Goal: Task Accomplishment & Management: Use online tool/utility

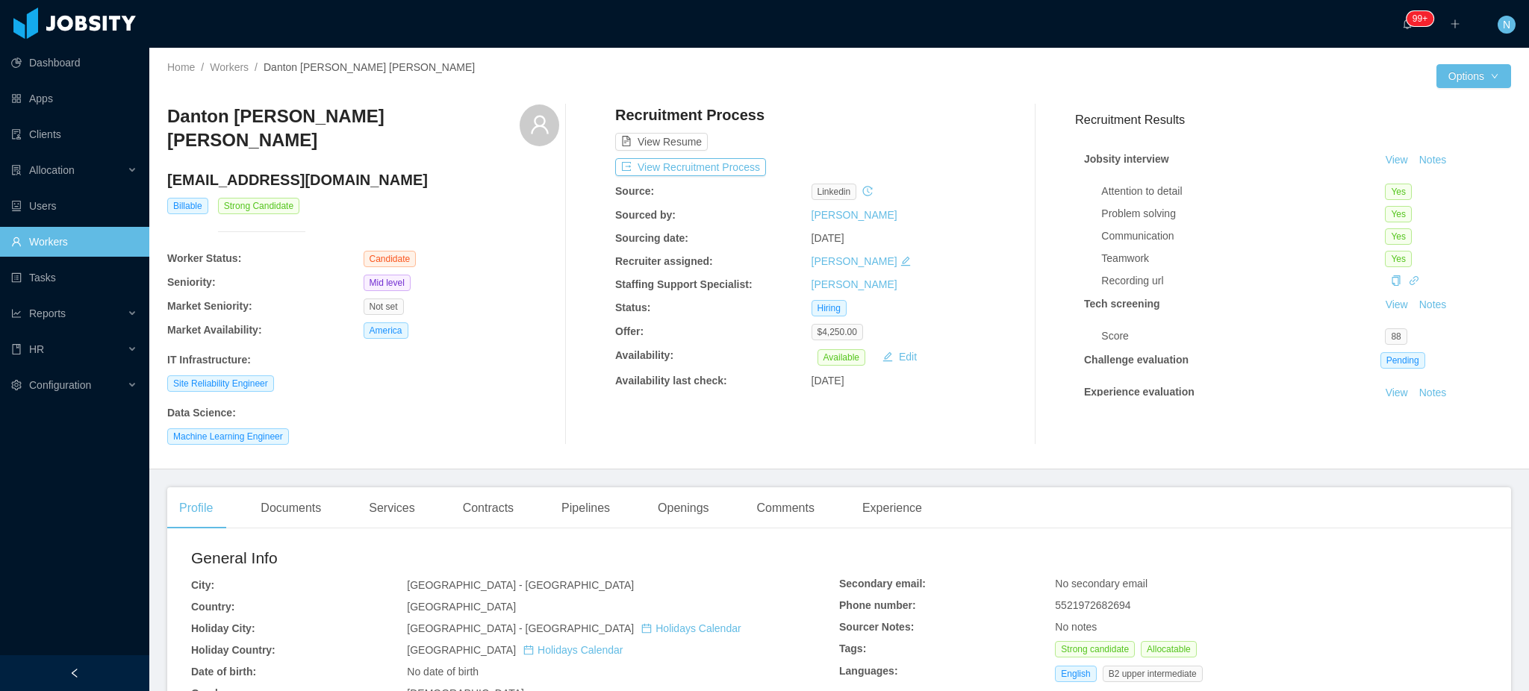
click at [278, 178] on h4 "[EMAIL_ADDRESS][DOMAIN_NAME]" at bounding box center [363, 179] width 392 height 21
click at [278, 178] on h4 "danttonrafael@gmail.com" at bounding box center [363, 179] width 392 height 21
copy h4 "danttonrafael@gmail.com"
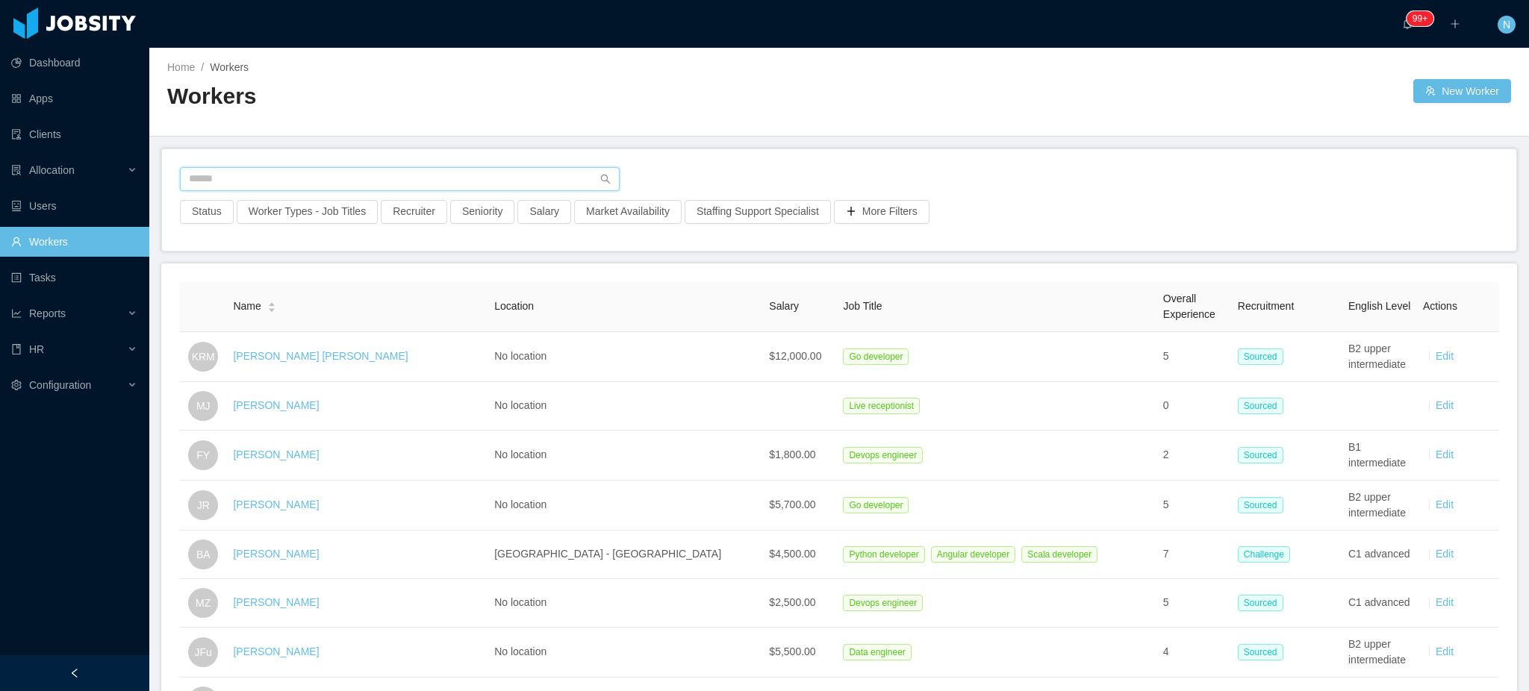
click at [352, 181] on input "text" at bounding box center [400, 179] width 440 height 24
paste input "**********"
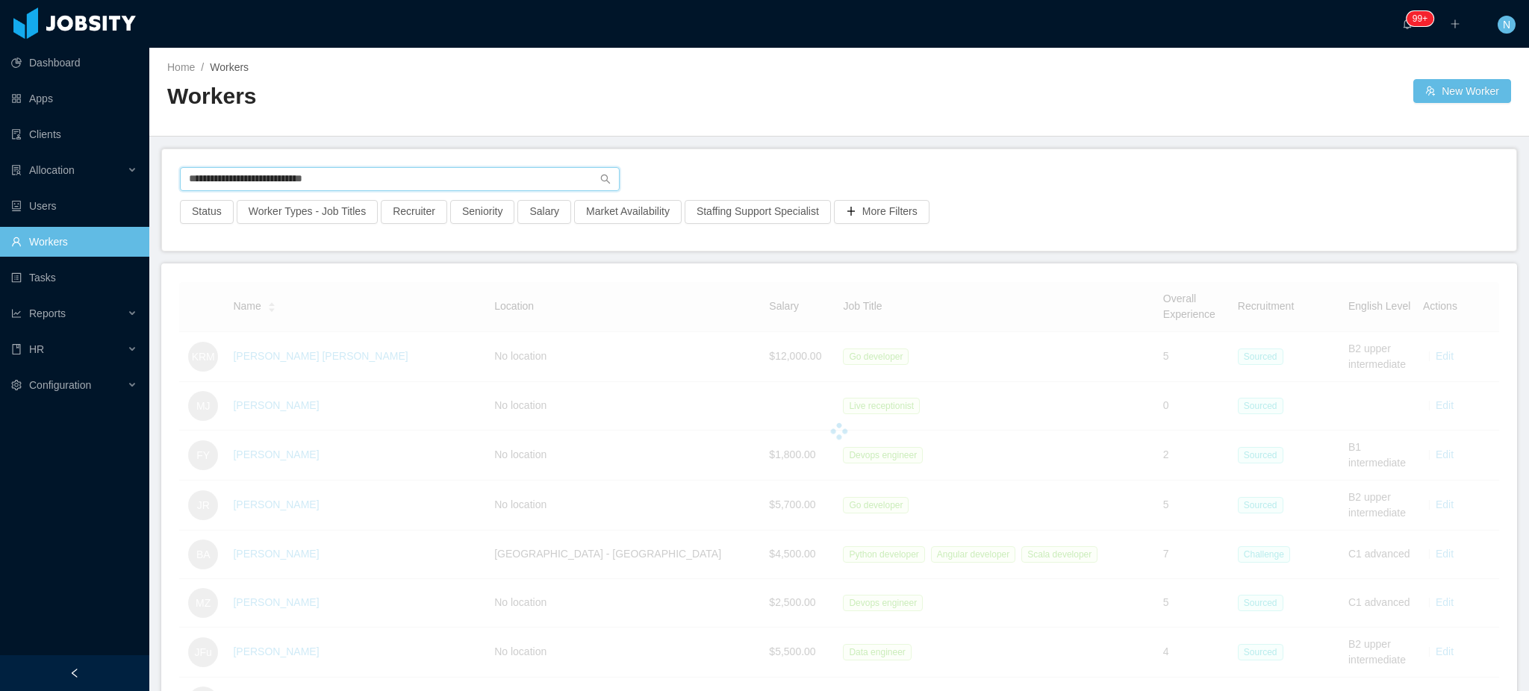
type input "**********"
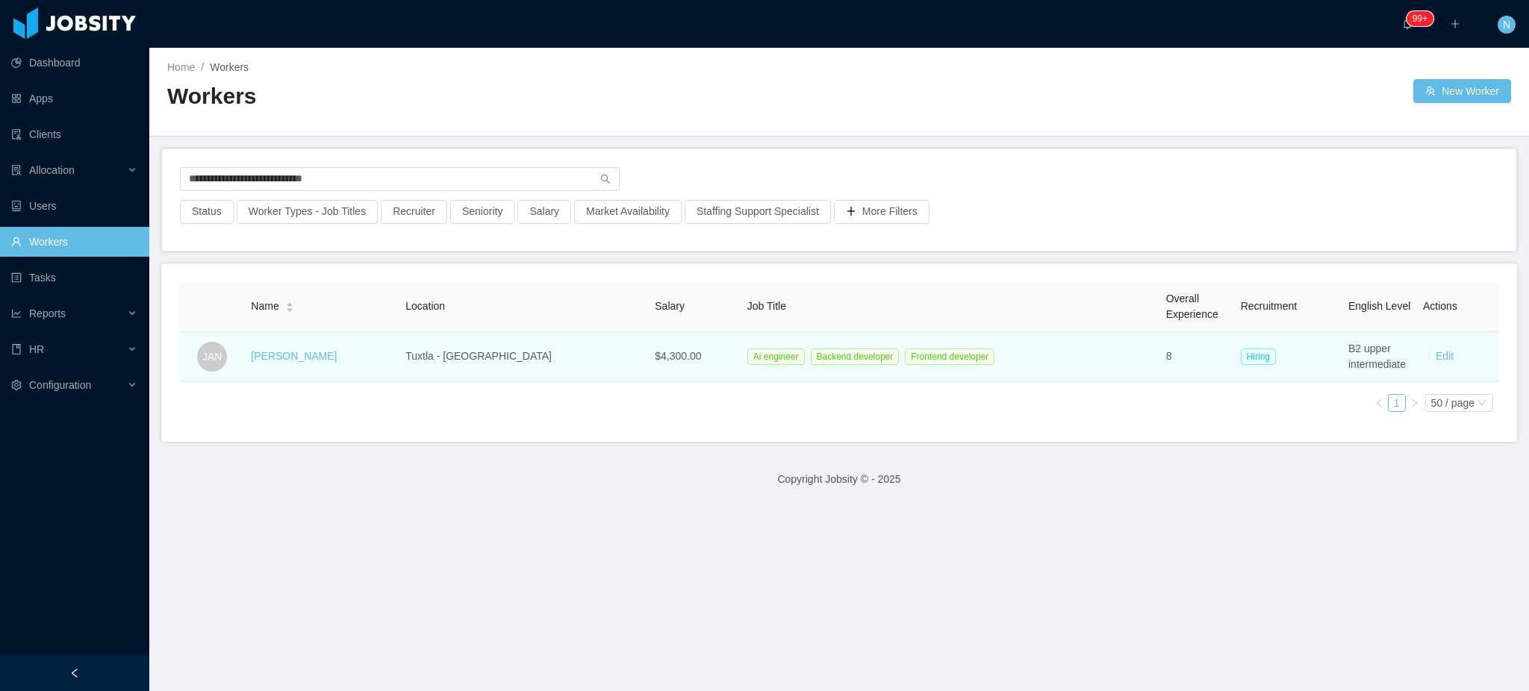
click at [281, 364] on div "Jorge A. Niño" at bounding box center [294, 357] width 86 height 16
click at [280, 362] on link "Jorge A. Niño" at bounding box center [294, 356] width 86 height 12
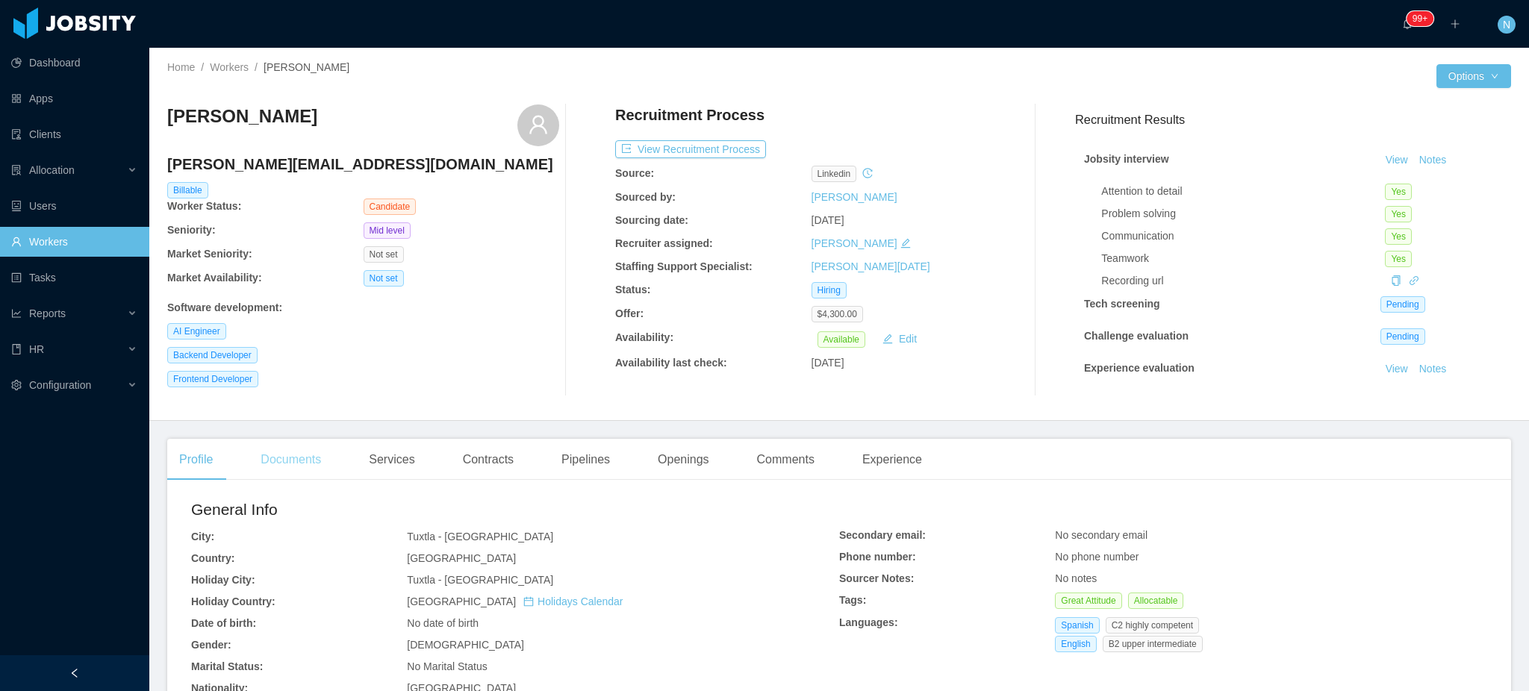
click at [300, 461] on div "Documents" at bounding box center [291, 460] width 84 height 42
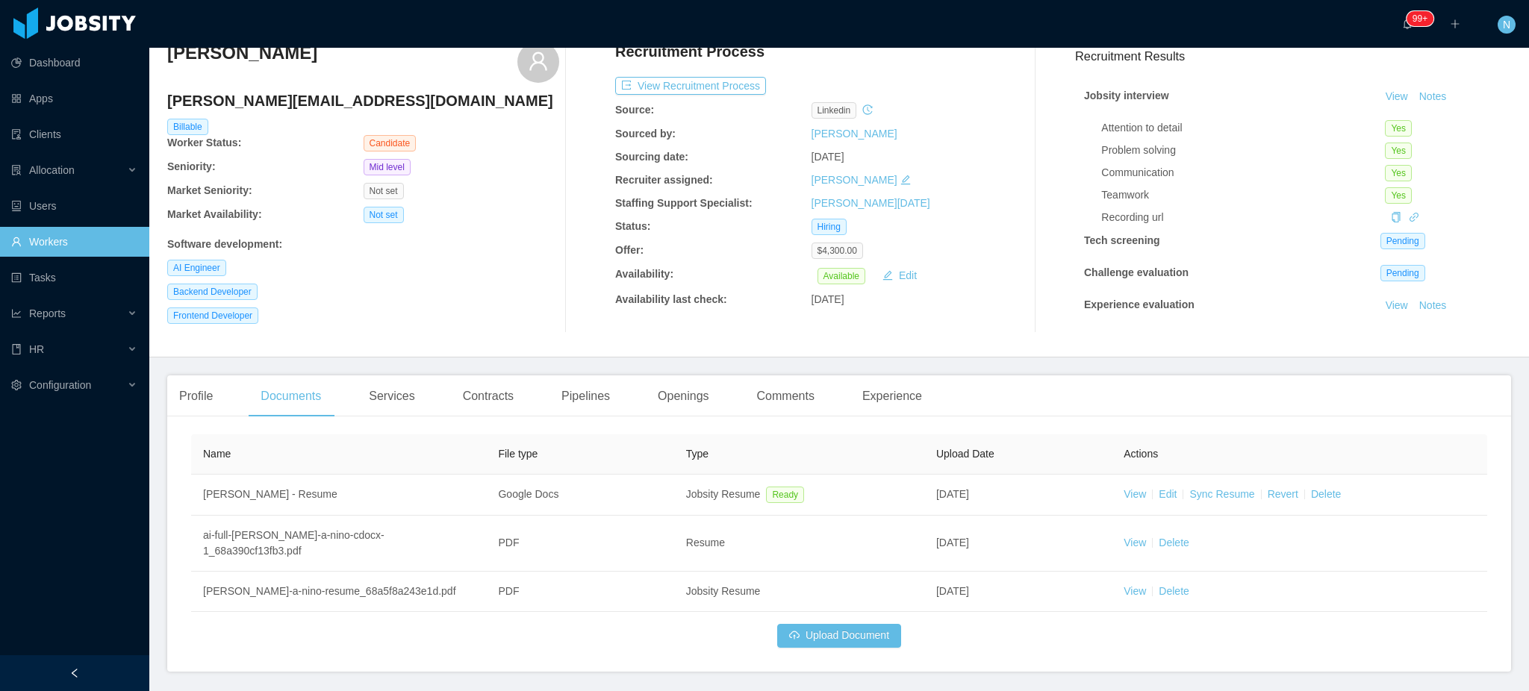
scroll to position [98, 0]
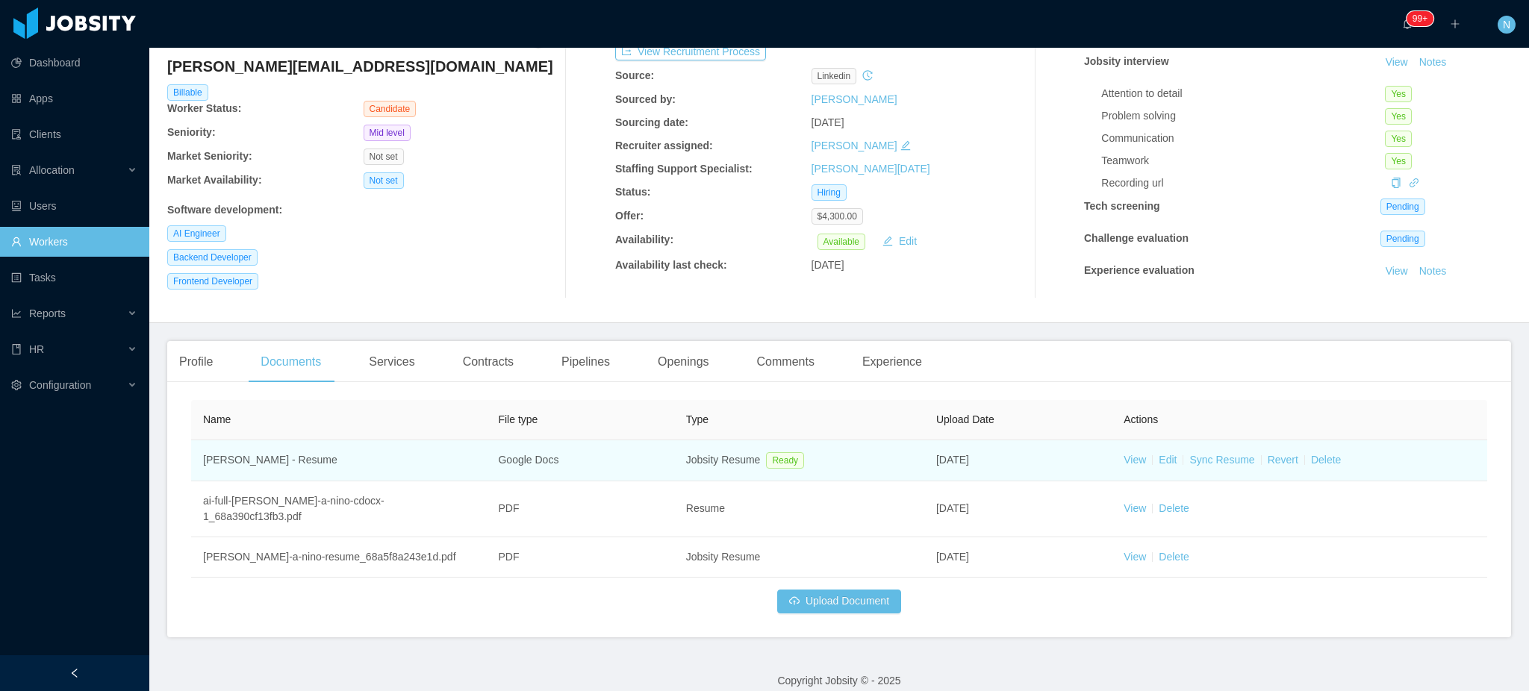
click at [1152, 461] on div at bounding box center [1152, 460] width 1 height 10
click at [1133, 461] on link "View" at bounding box center [1135, 460] width 22 height 12
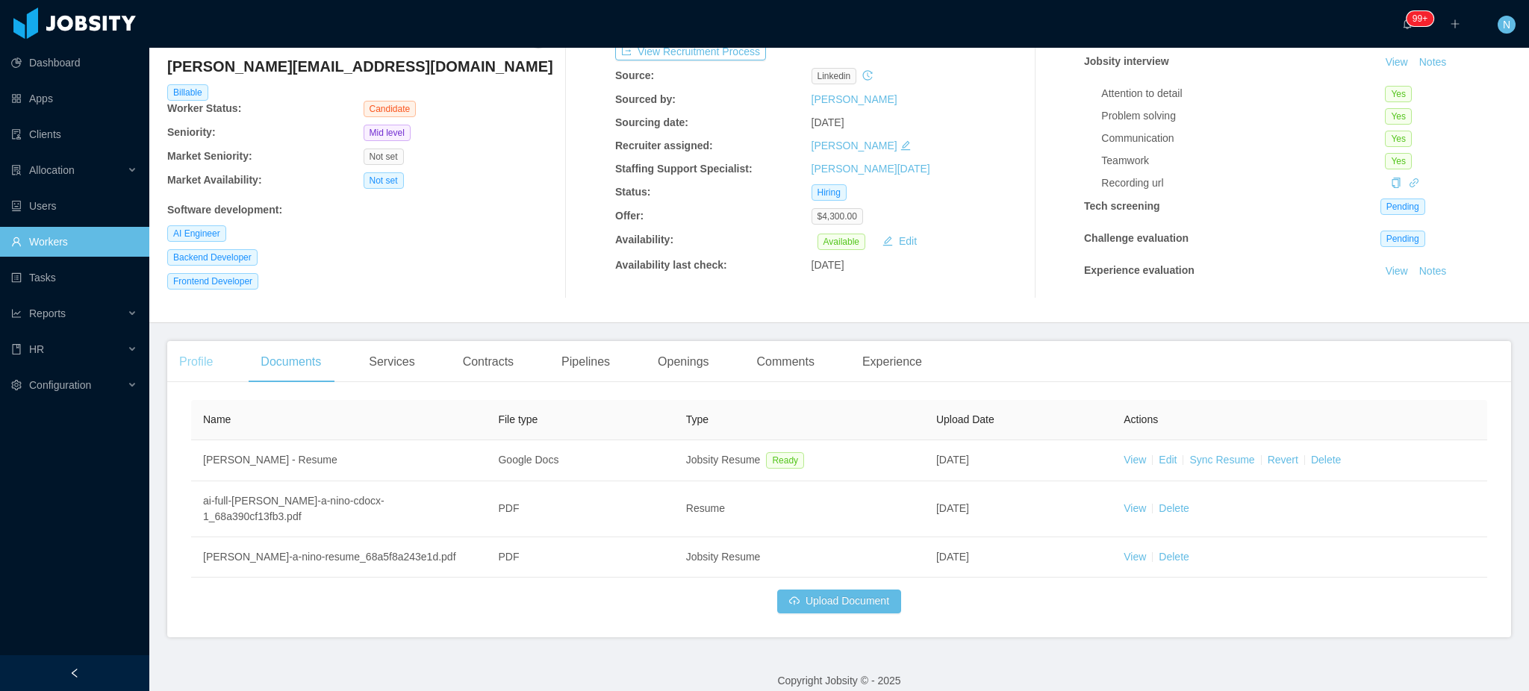
click at [187, 356] on div "Profile" at bounding box center [195, 362] width 57 height 42
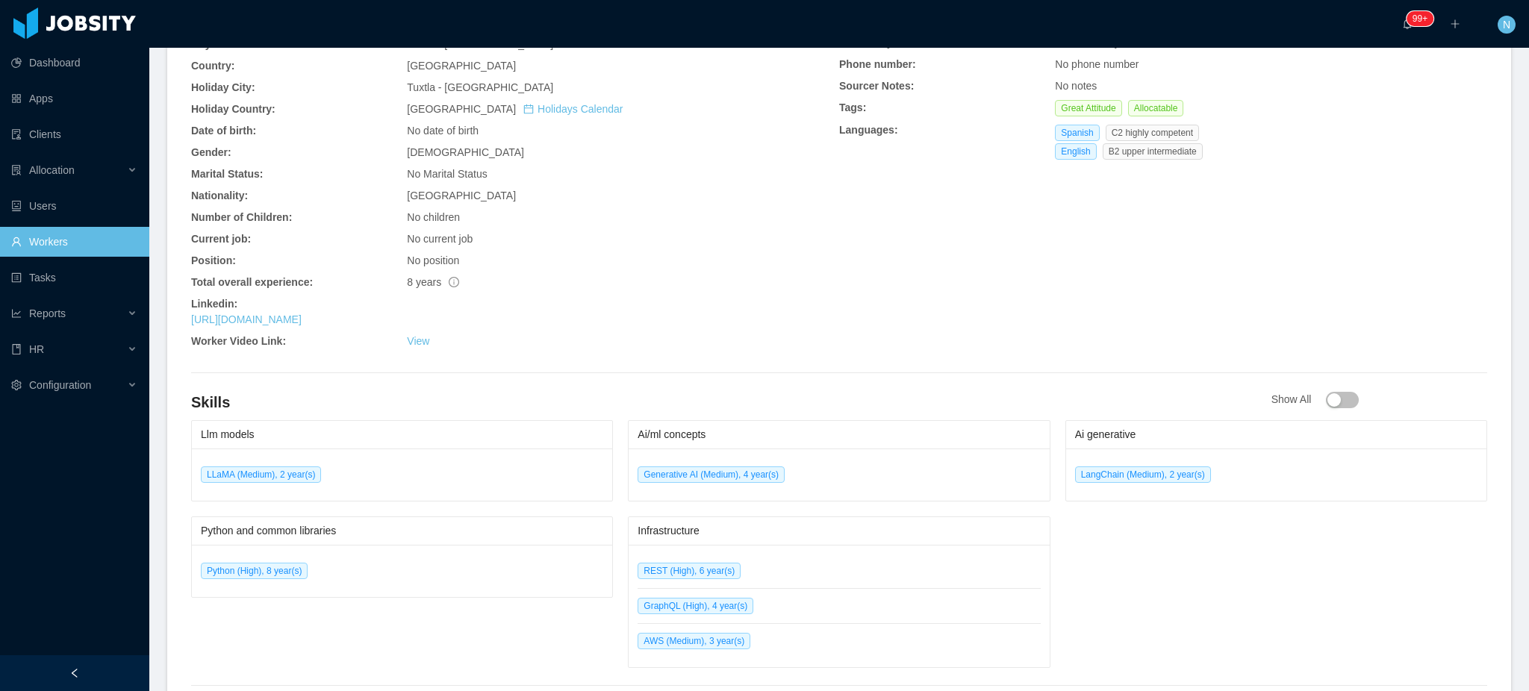
scroll to position [496, 0]
click at [302, 320] on link "https://www.linkedin.com/in/jorgeaninocabal" at bounding box center [246, 317] width 110 height 12
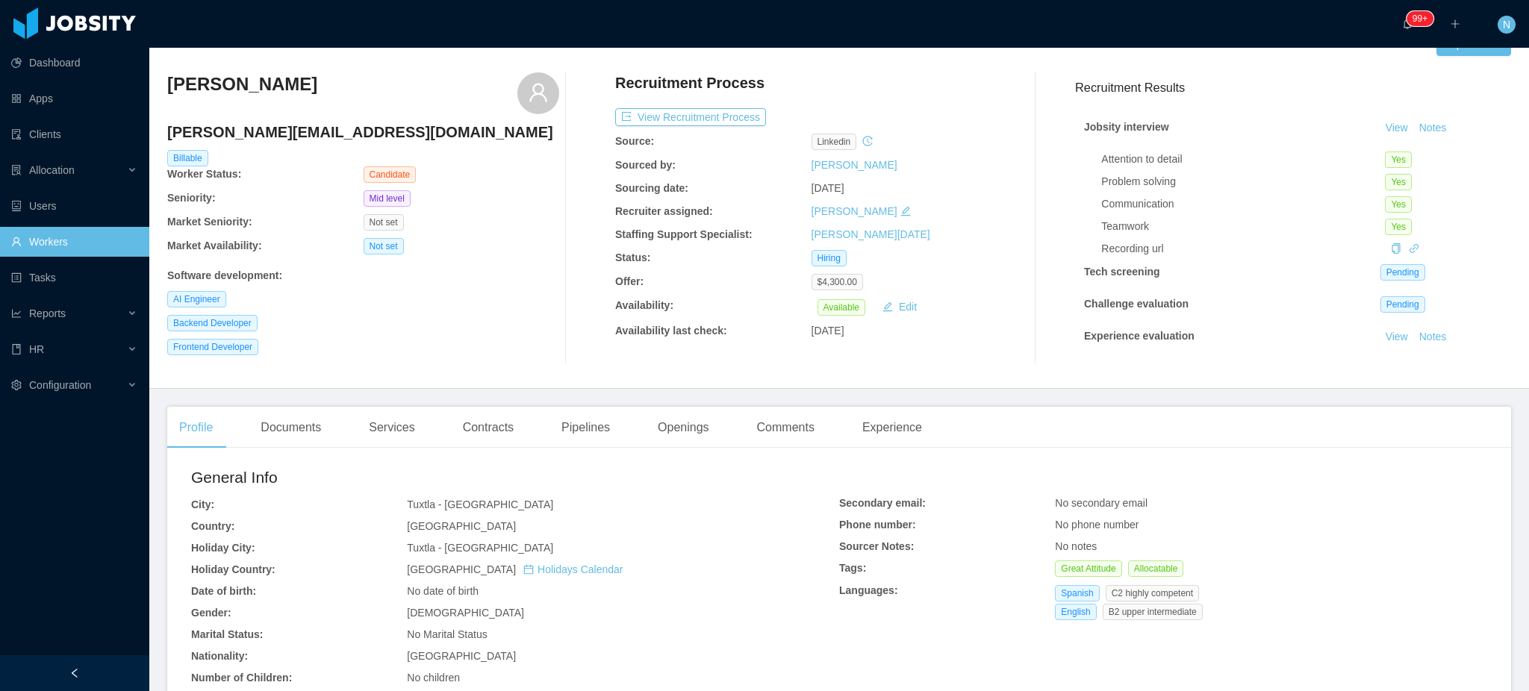
scroll to position [0, 0]
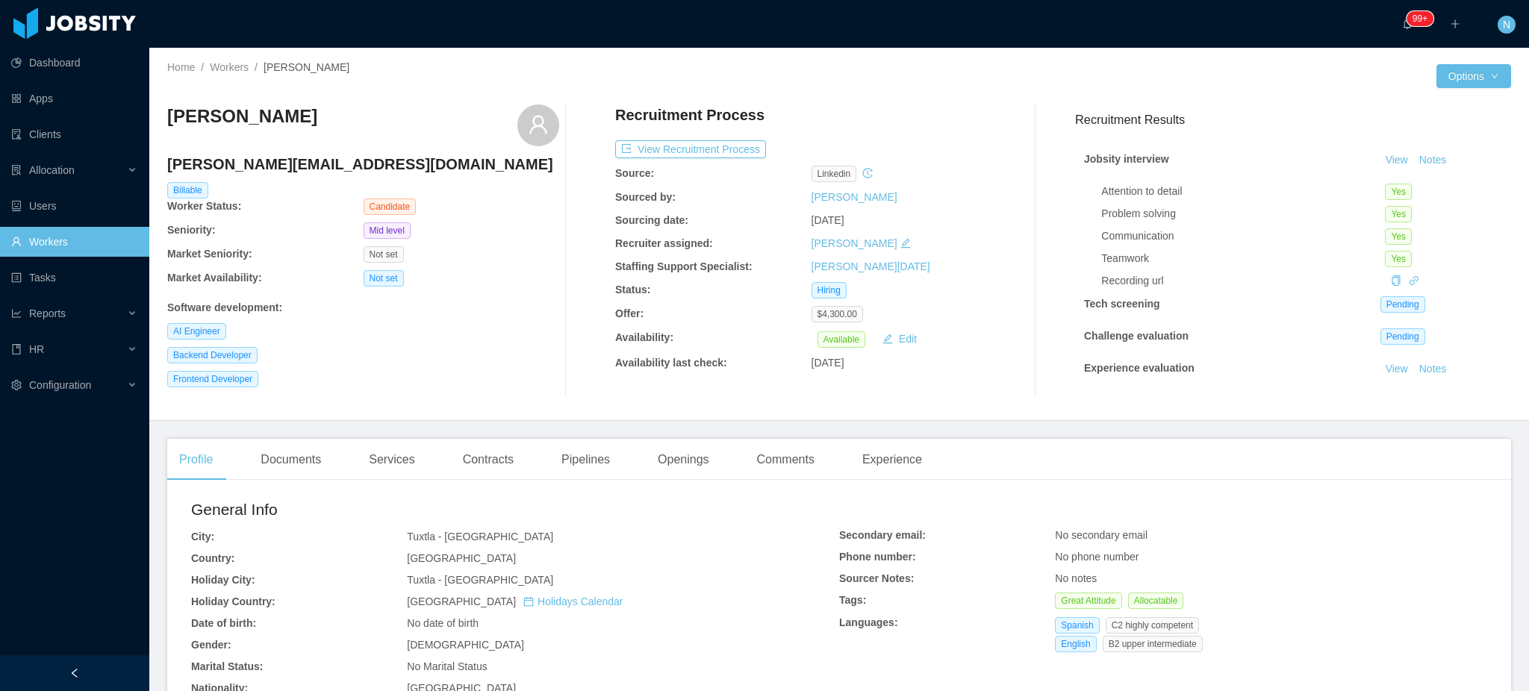
click at [711, 159] on div "Recruitment Process View Recruitment Process Source: linkedin Sourced by: Migue…" at bounding box center [811, 251] width 392 height 292
click at [722, 152] on button "View Recruitment Process" at bounding box center [690, 149] width 151 height 18
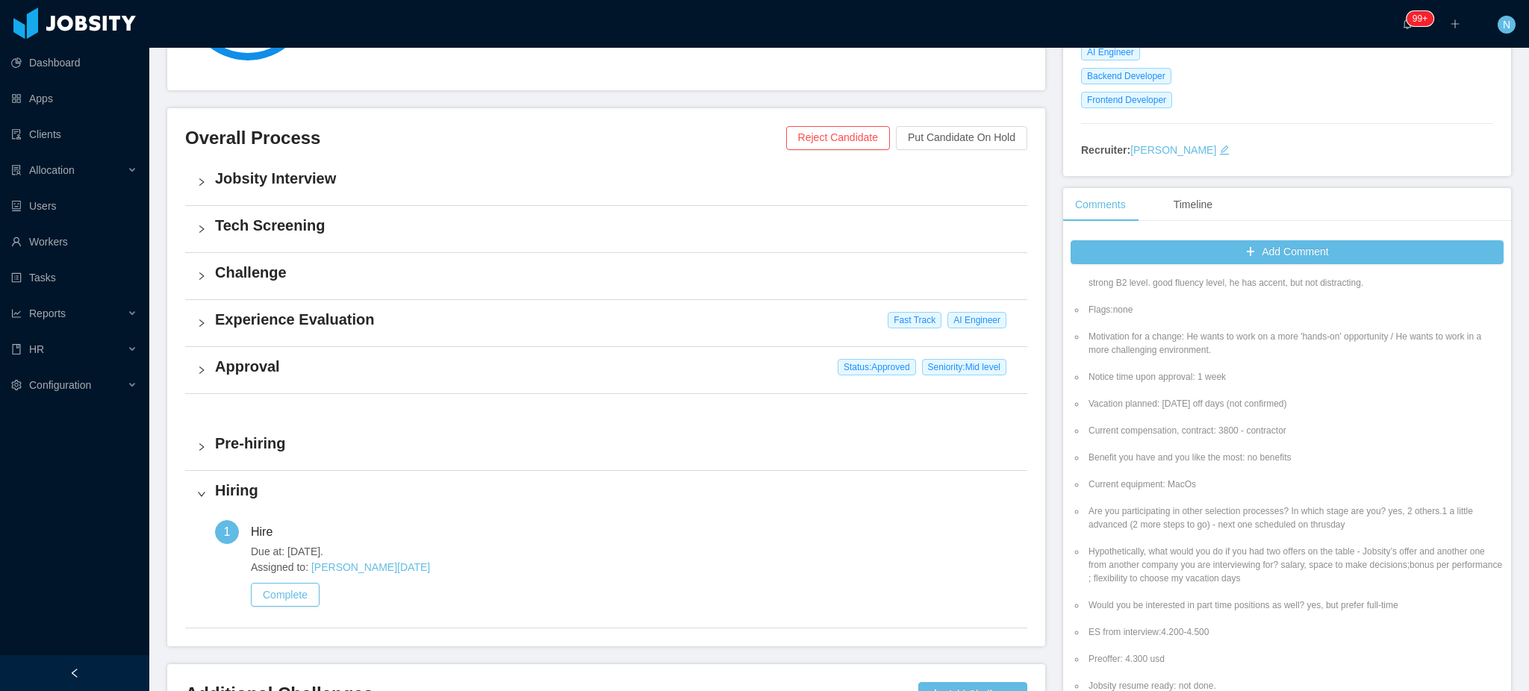
scroll to position [398, 0]
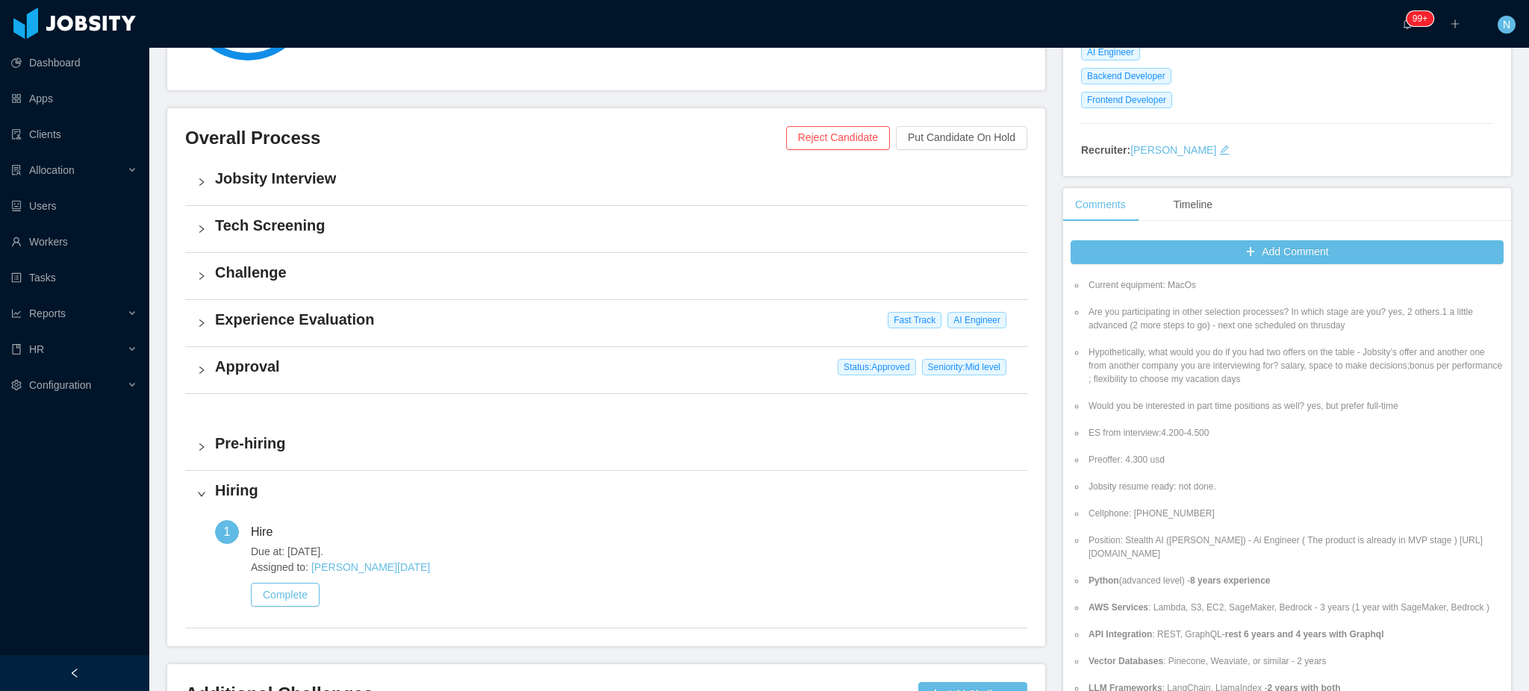
drag, startPoint x: 1195, startPoint y: 519, endPoint x: 1123, endPoint y: 515, distance: 71.8
click at [1123, 515] on li "Cellphone: +52 9611821217" at bounding box center [1295, 513] width 418 height 13
copy li "+52 9611821217"
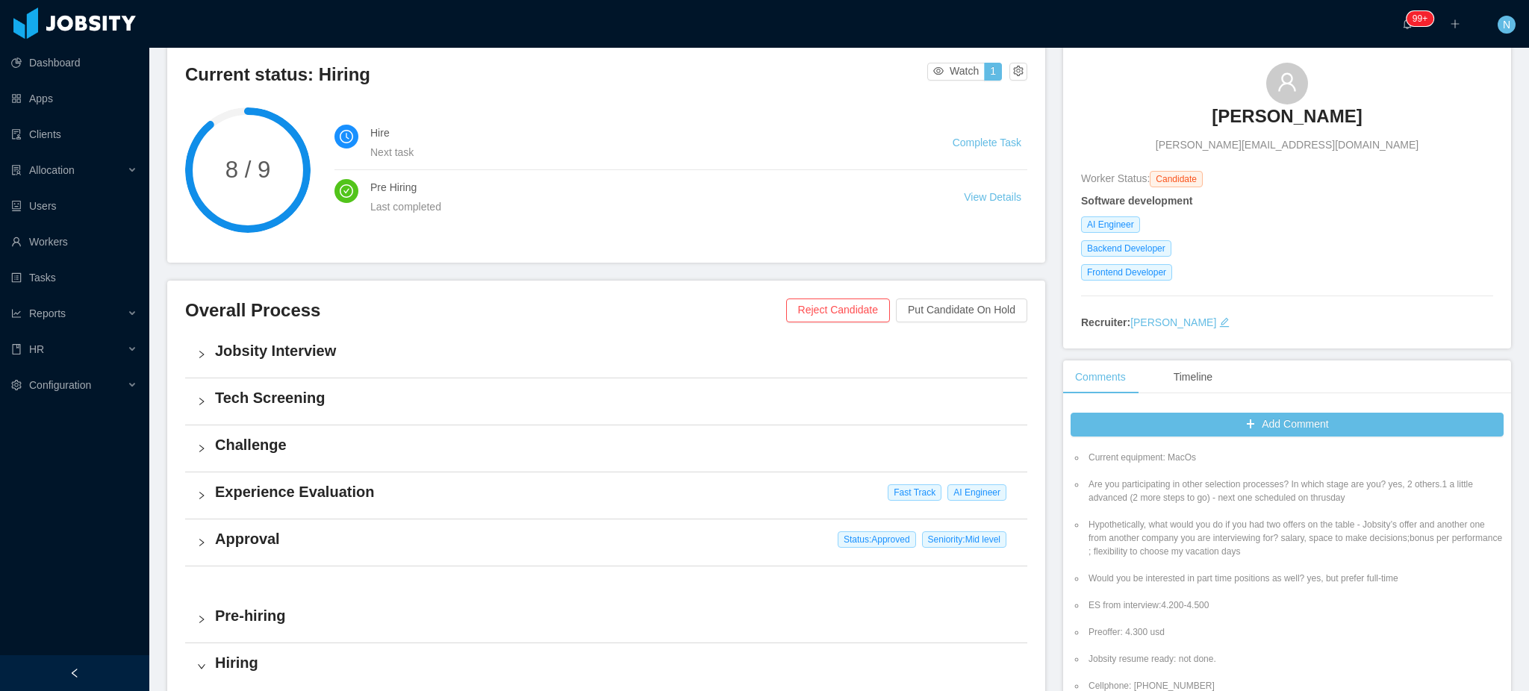
scroll to position [0, 0]
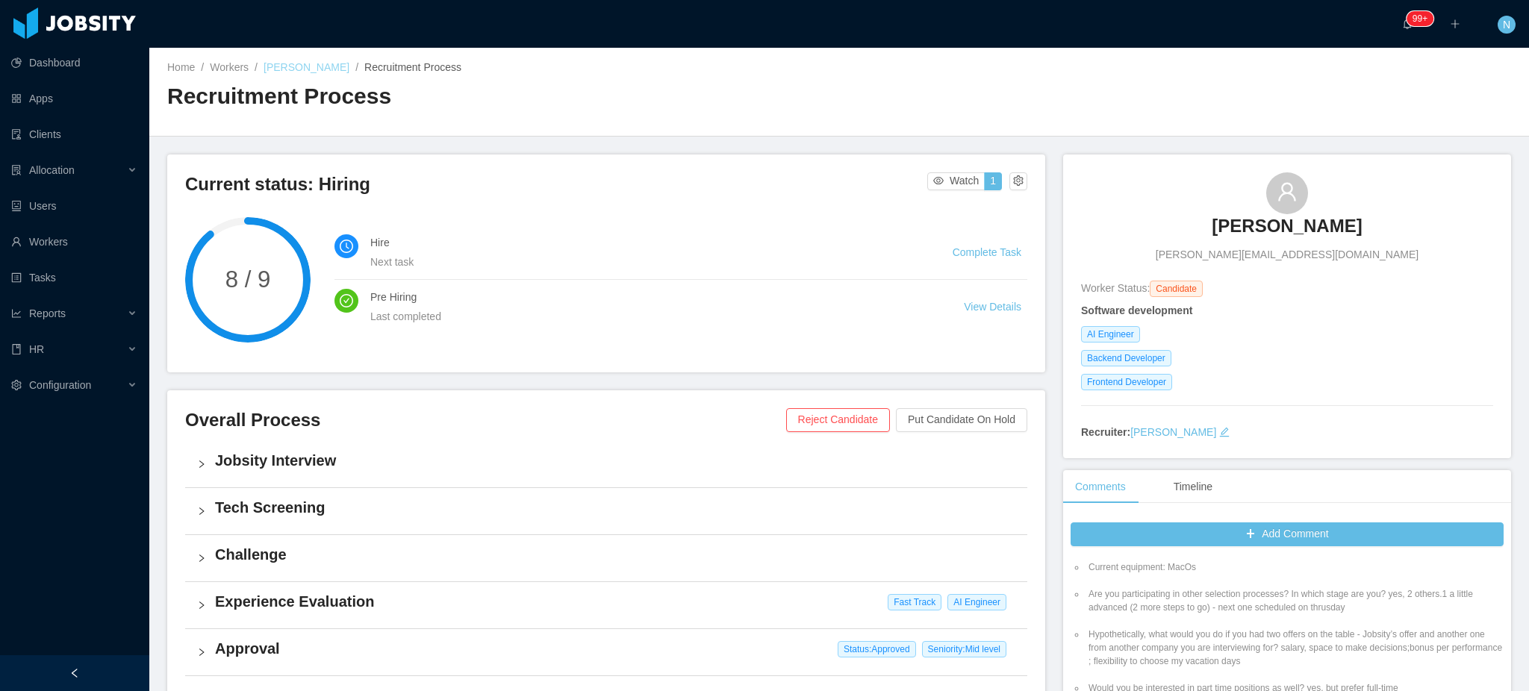
click at [301, 66] on link "Jorge A. Niño" at bounding box center [307, 67] width 86 height 12
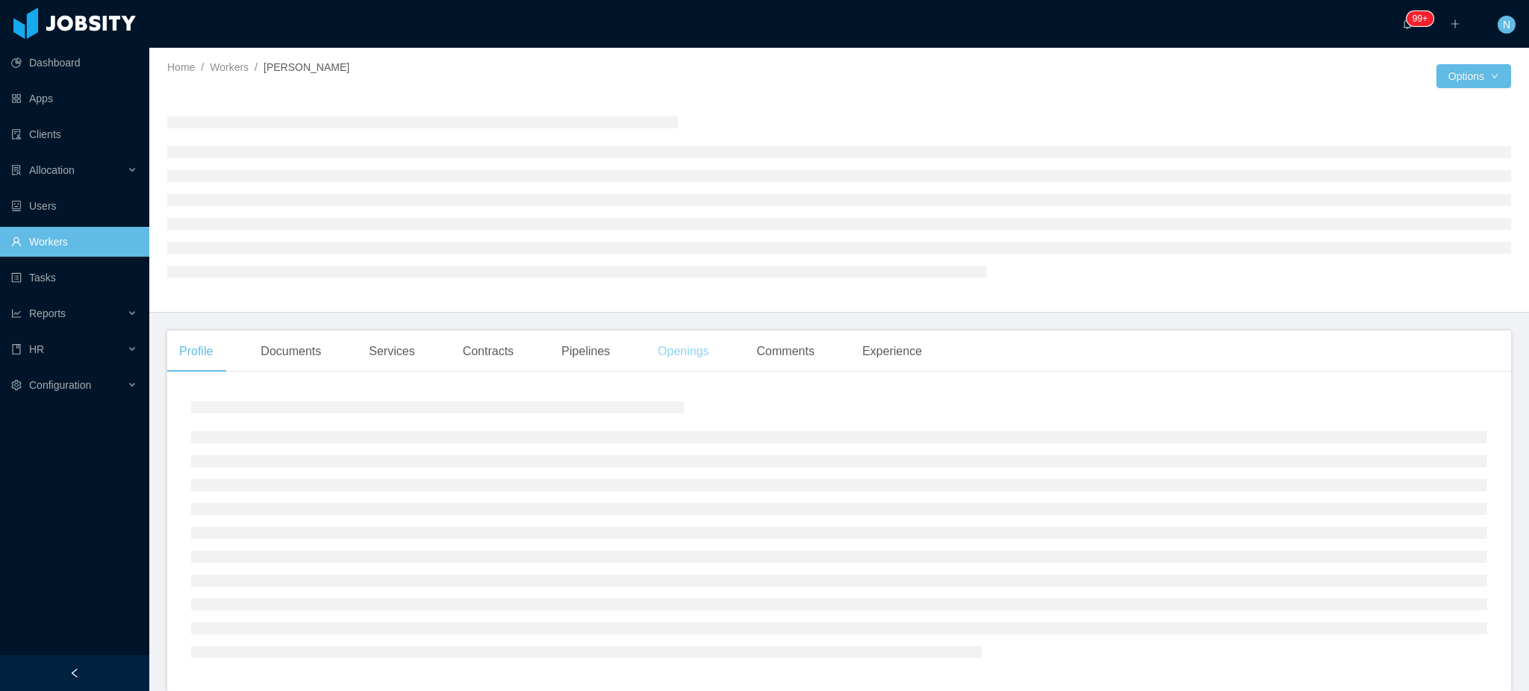
click at [676, 358] on div "Openings" at bounding box center [683, 352] width 75 height 42
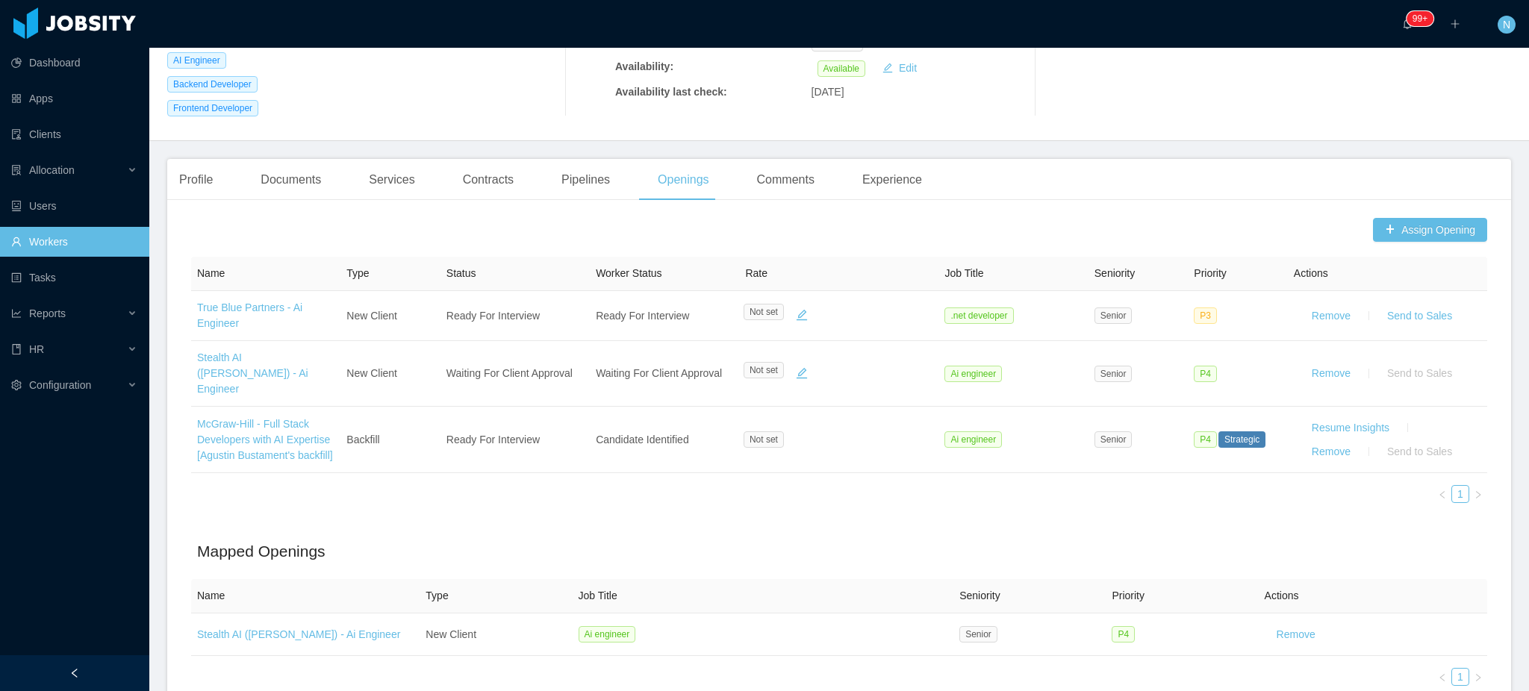
scroll to position [371, 0]
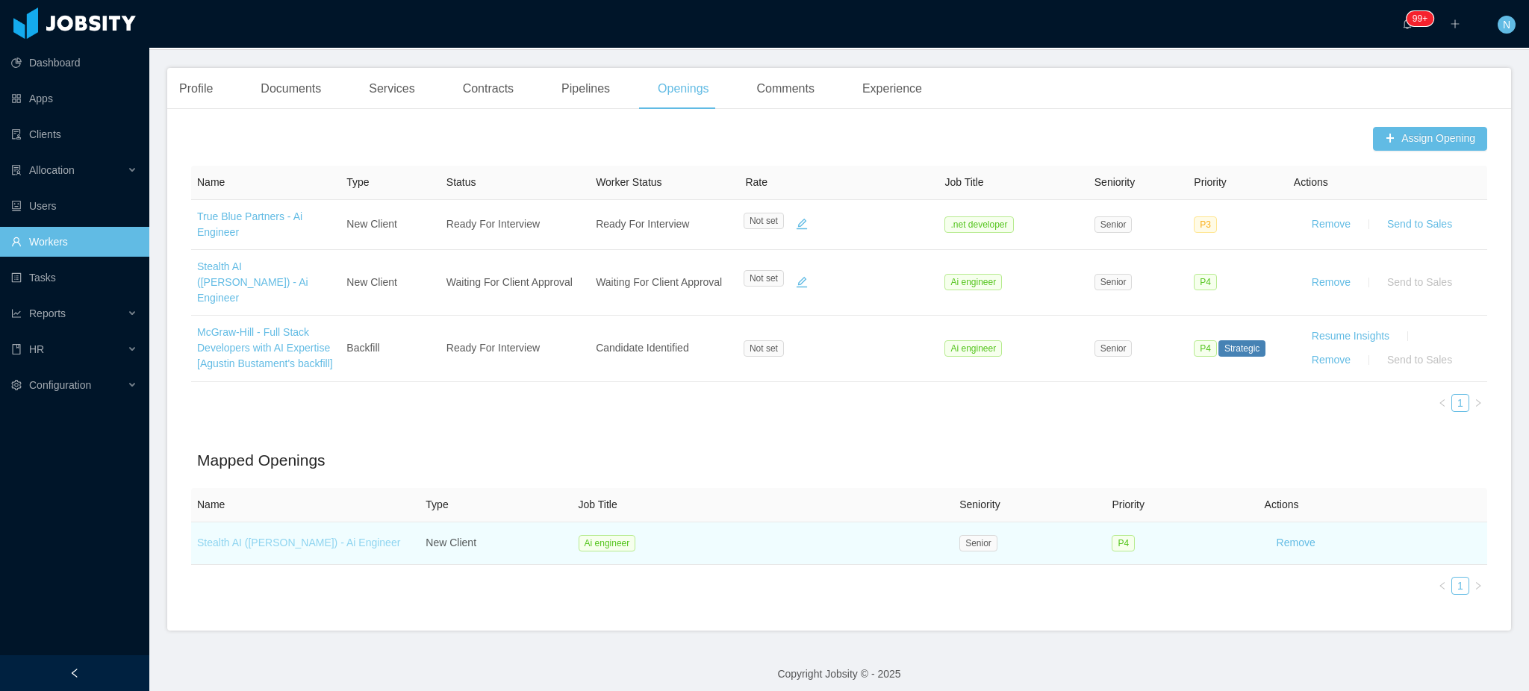
click at [302, 546] on link "Stealth AI (Erkang Zheng) - Ai Engineer" at bounding box center [298, 543] width 203 height 12
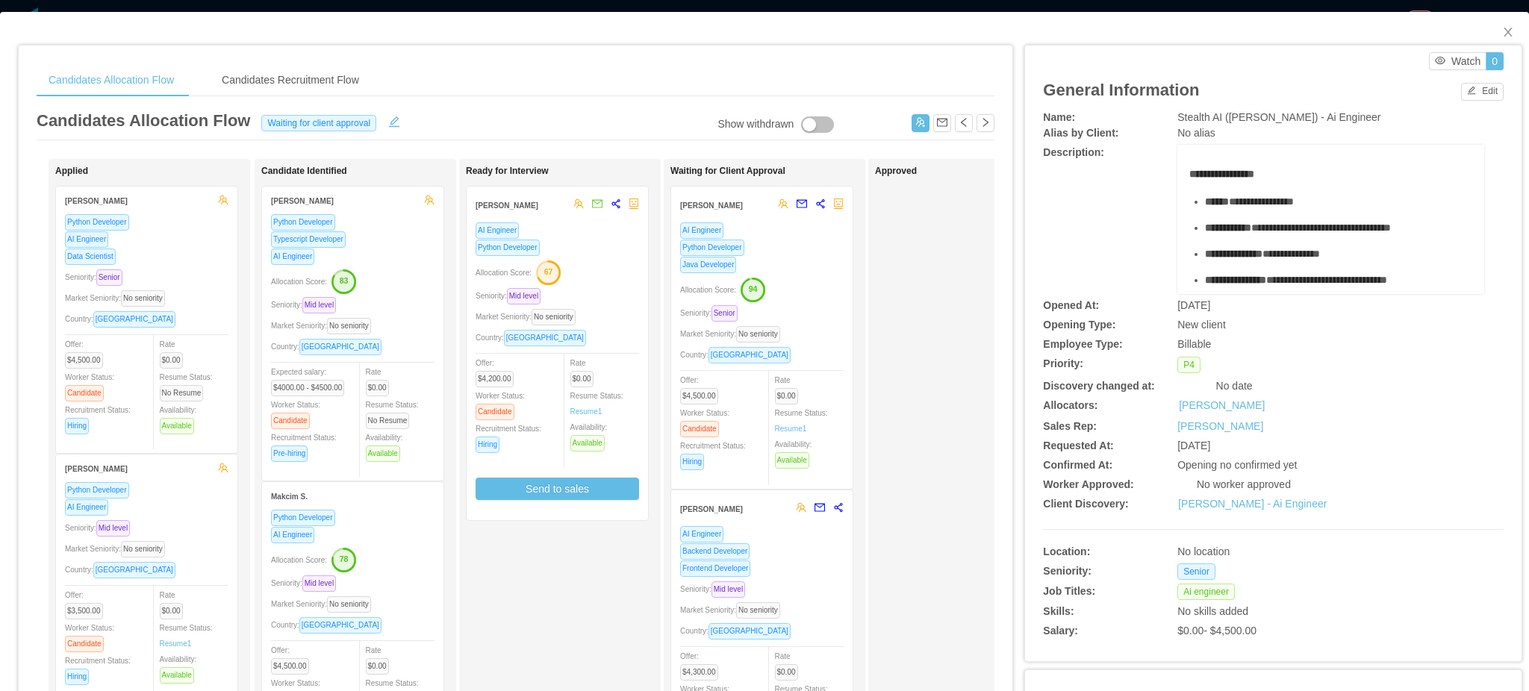
click at [806, 583] on div "Seniority: Mid level" at bounding box center [762, 589] width 164 height 17
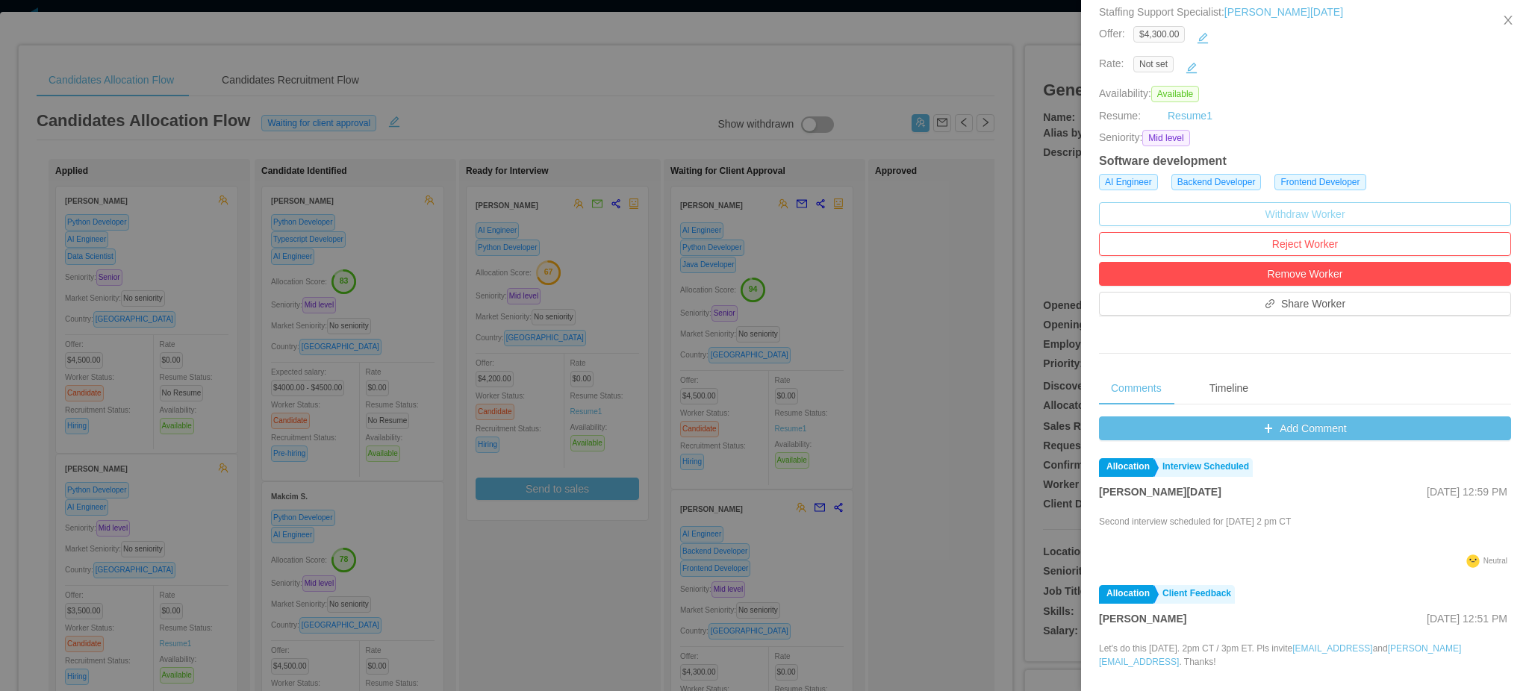
scroll to position [398, 0]
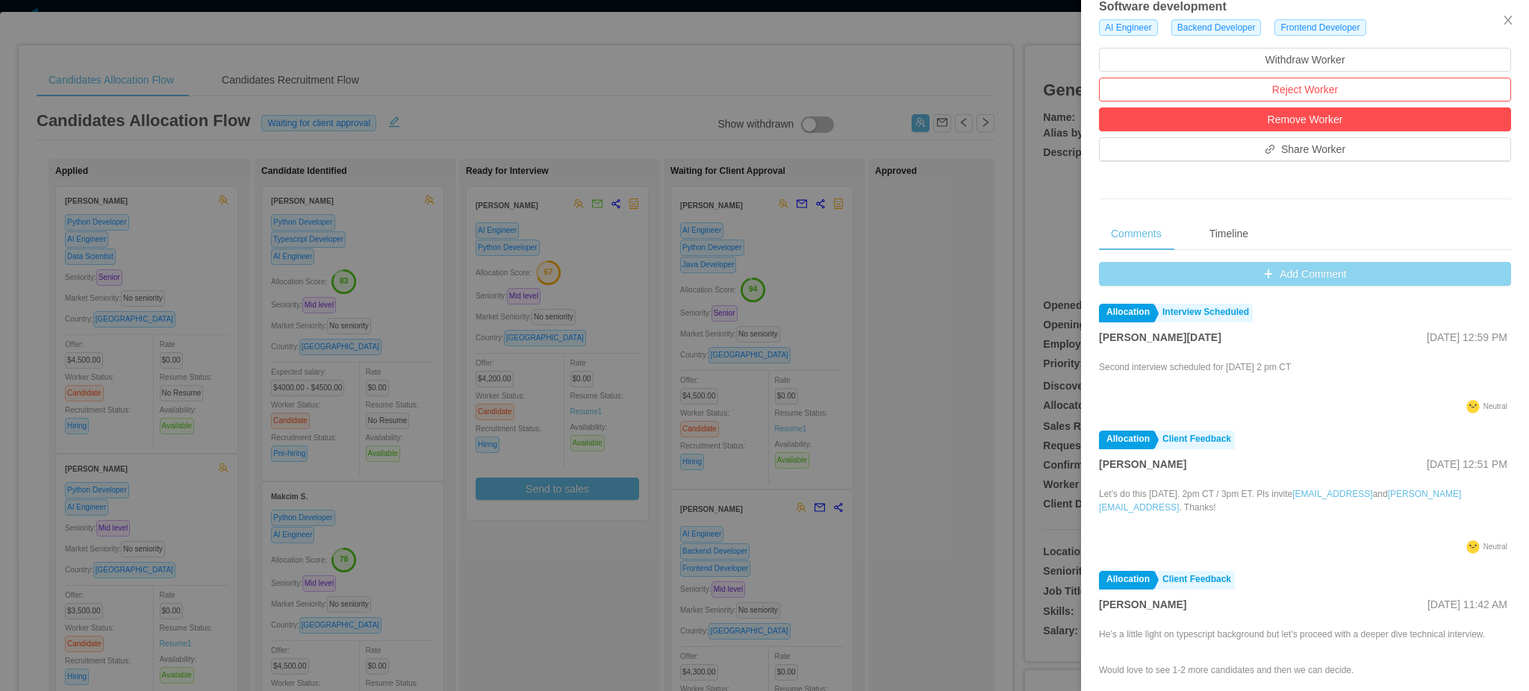
click at [1245, 275] on button "Add Comment" at bounding box center [1305, 274] width 412 height 24
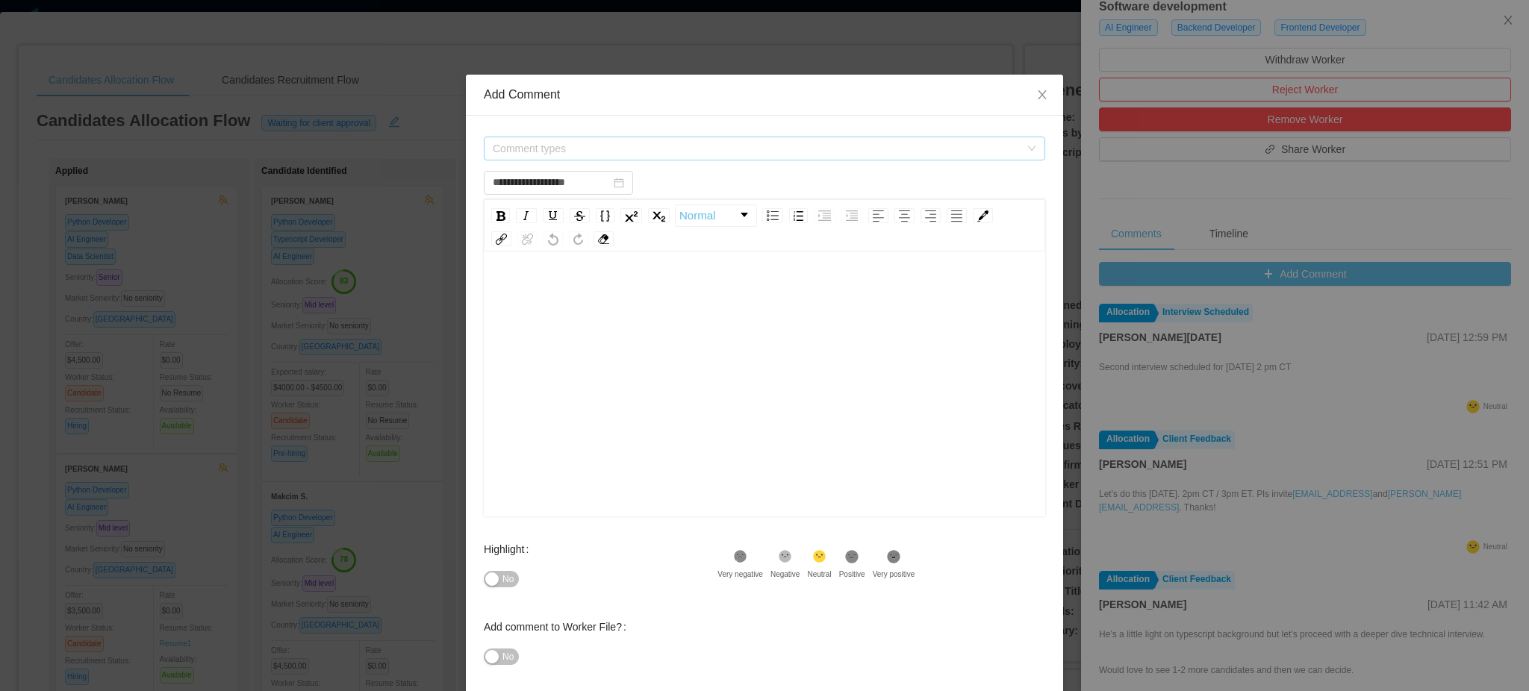
click at [538, 149] on span "Comment types" at bounding box center [756, 148] width 527 height 15
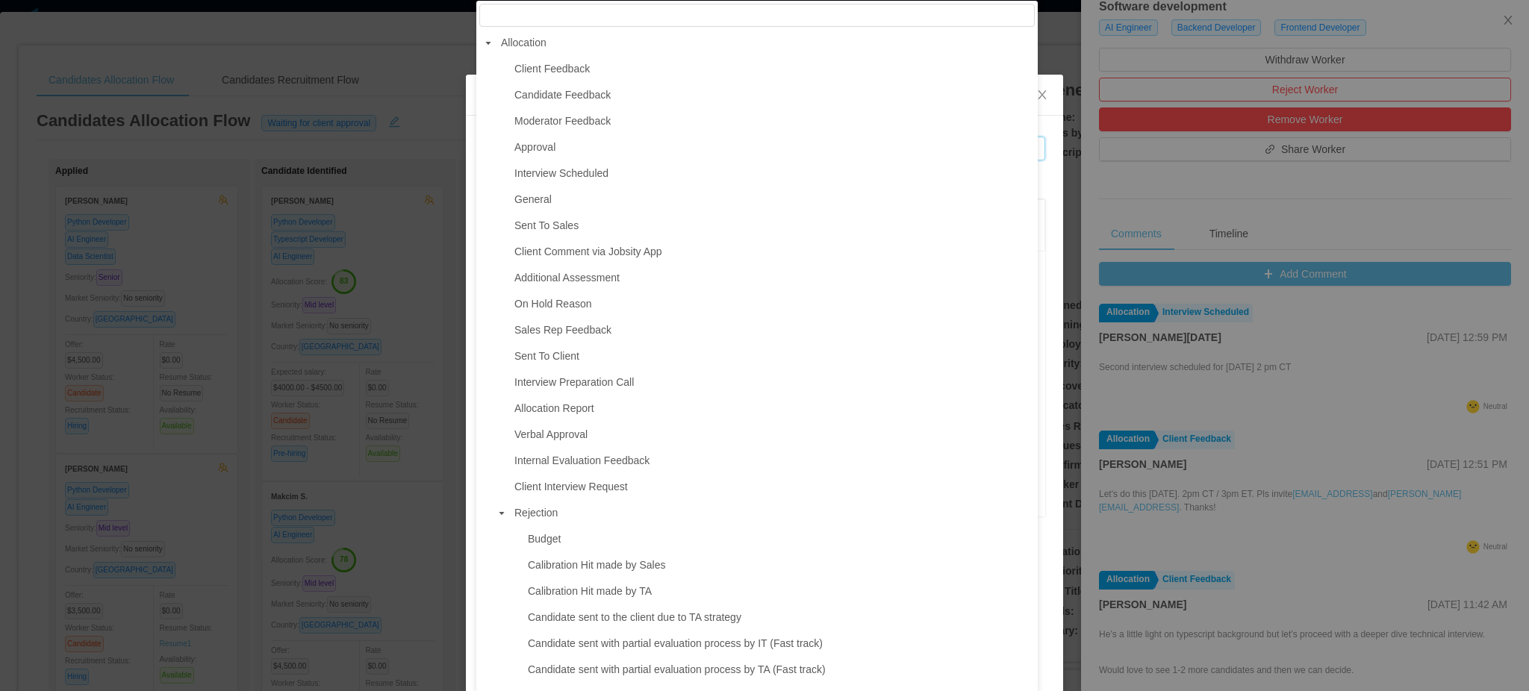
click at [502, 517] on icon "icon: caret-down" at bounding box center [501, 513] width 7 height 7
click at [502, 544] on icon "icon: caret-down" at bounding box center [501, 539] width 7 height 7
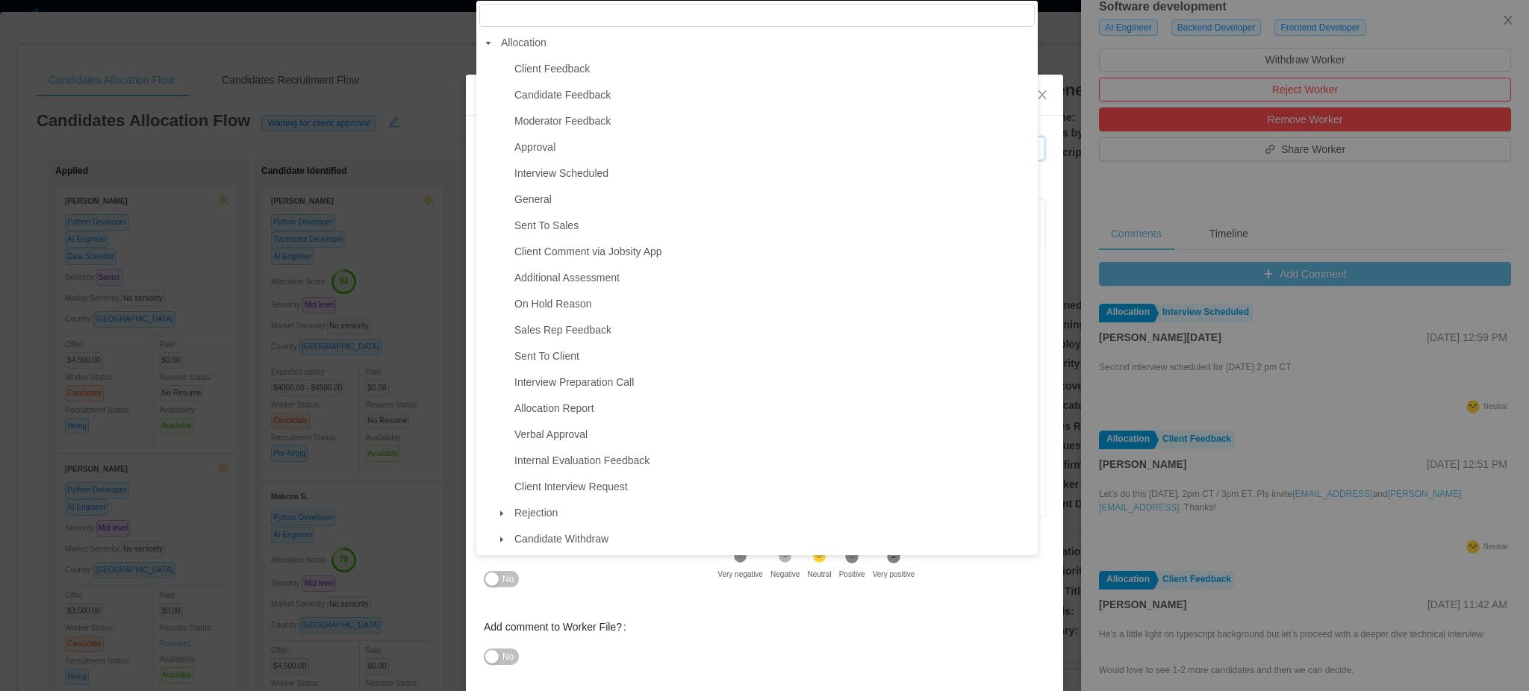
click at [587, 126] on span "Moderator Feedback" at bounding box center [562, 121] width 96 height 12
type input "**********"
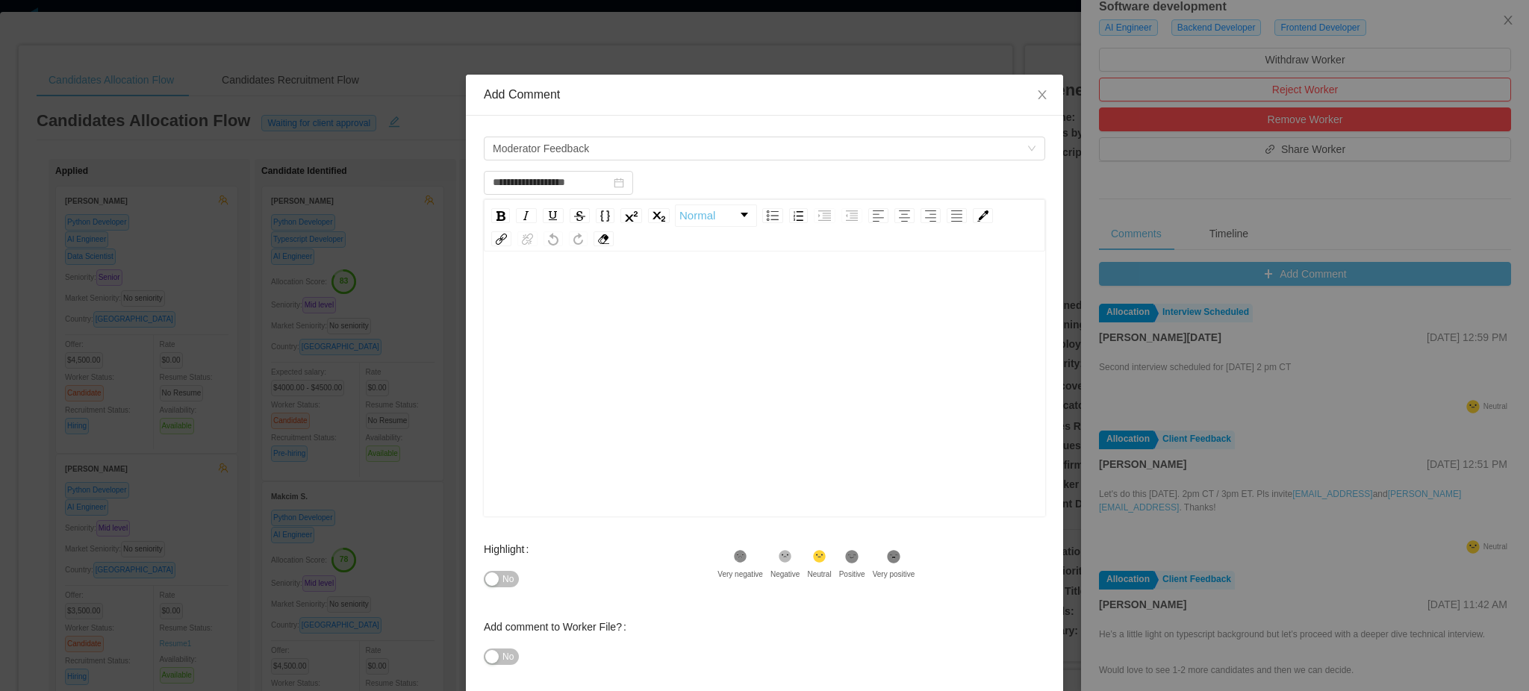
click at [617, 367] on div "rdw-editor" at bounding box center [765, 407] width 538 height 261
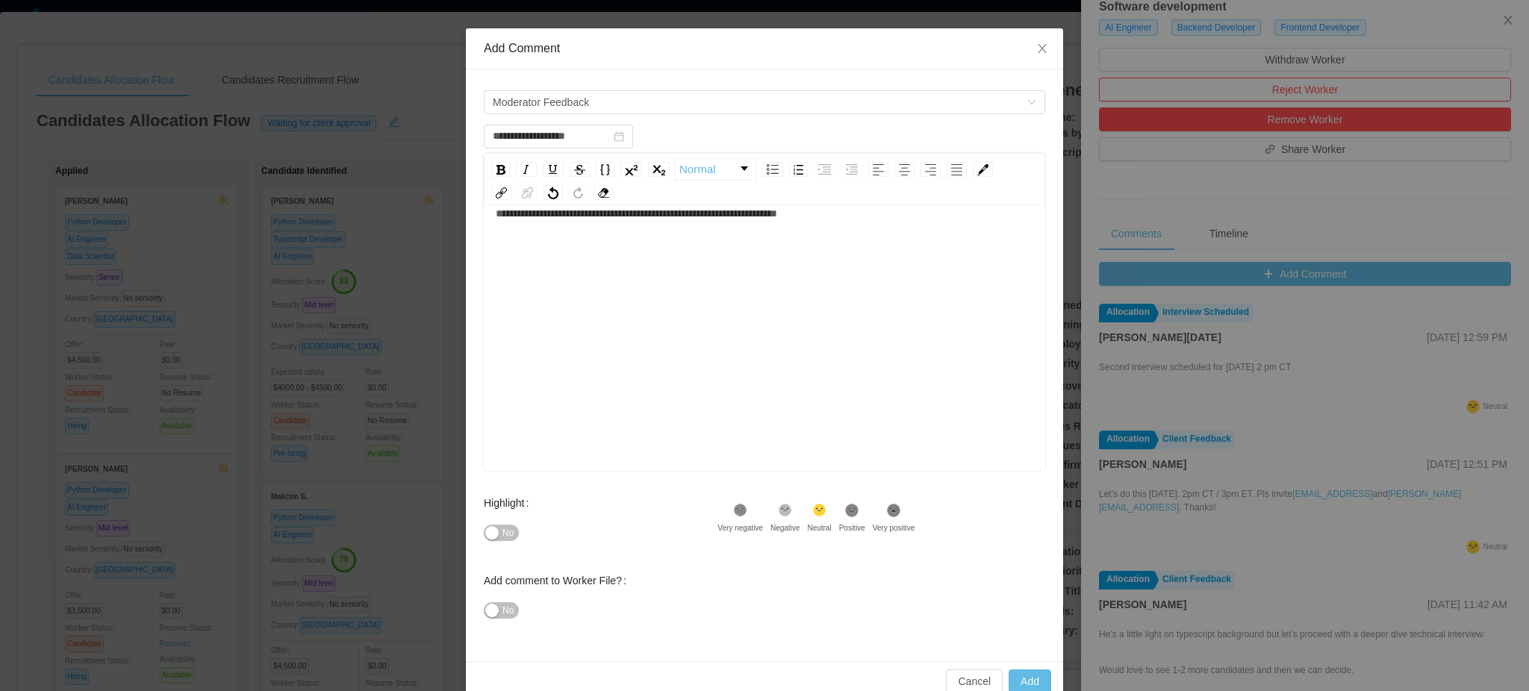
scroll to position [73, 0]
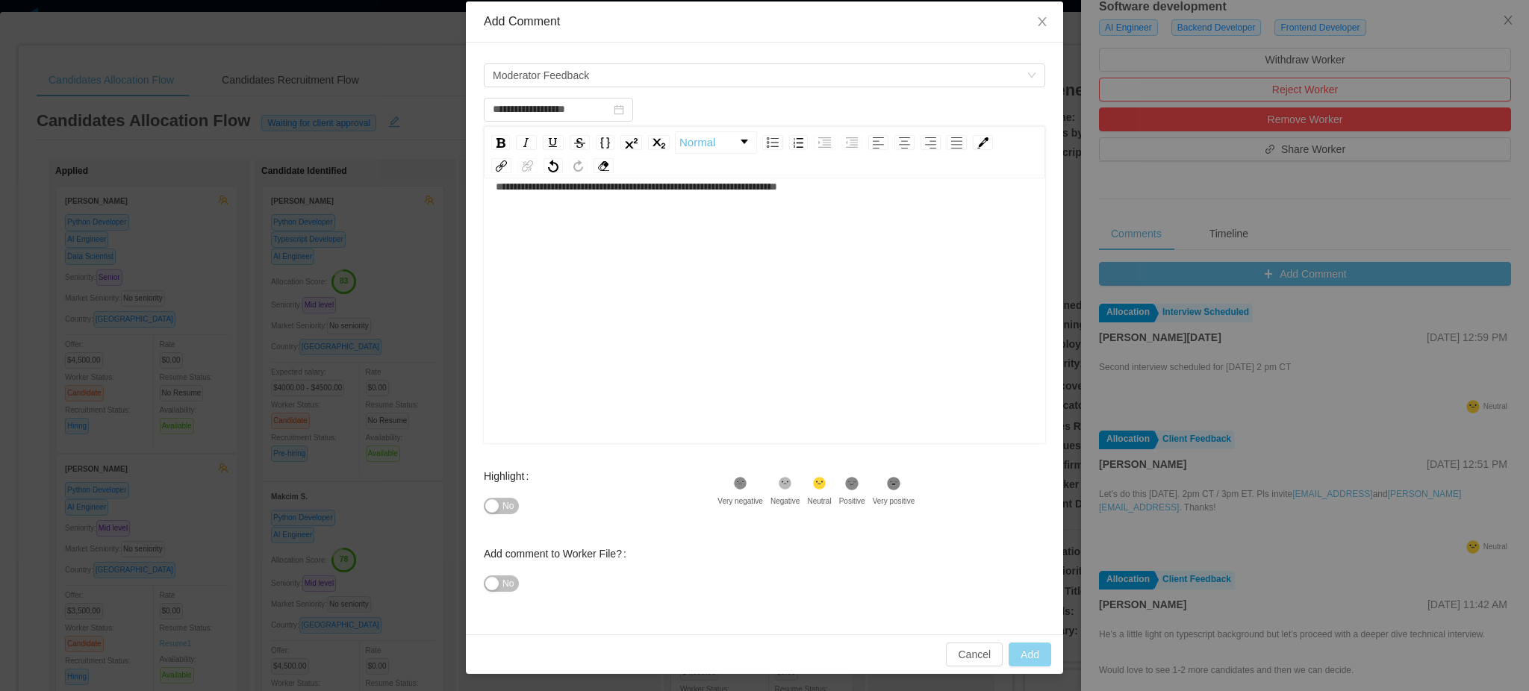
click at [1016, 652] on button "Add" at bounding box center [1030, 655] width 43 height 24
type input "**********"
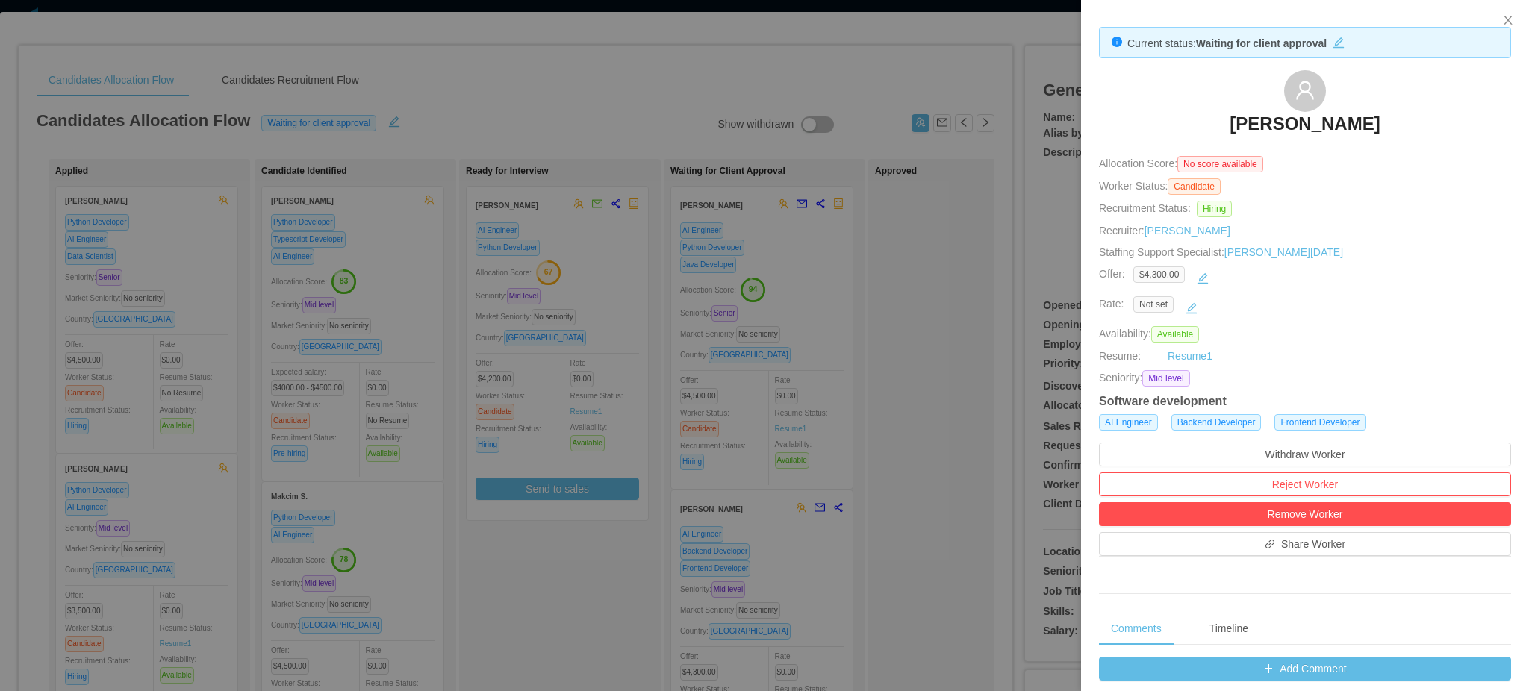
scroll to position [0, 0]
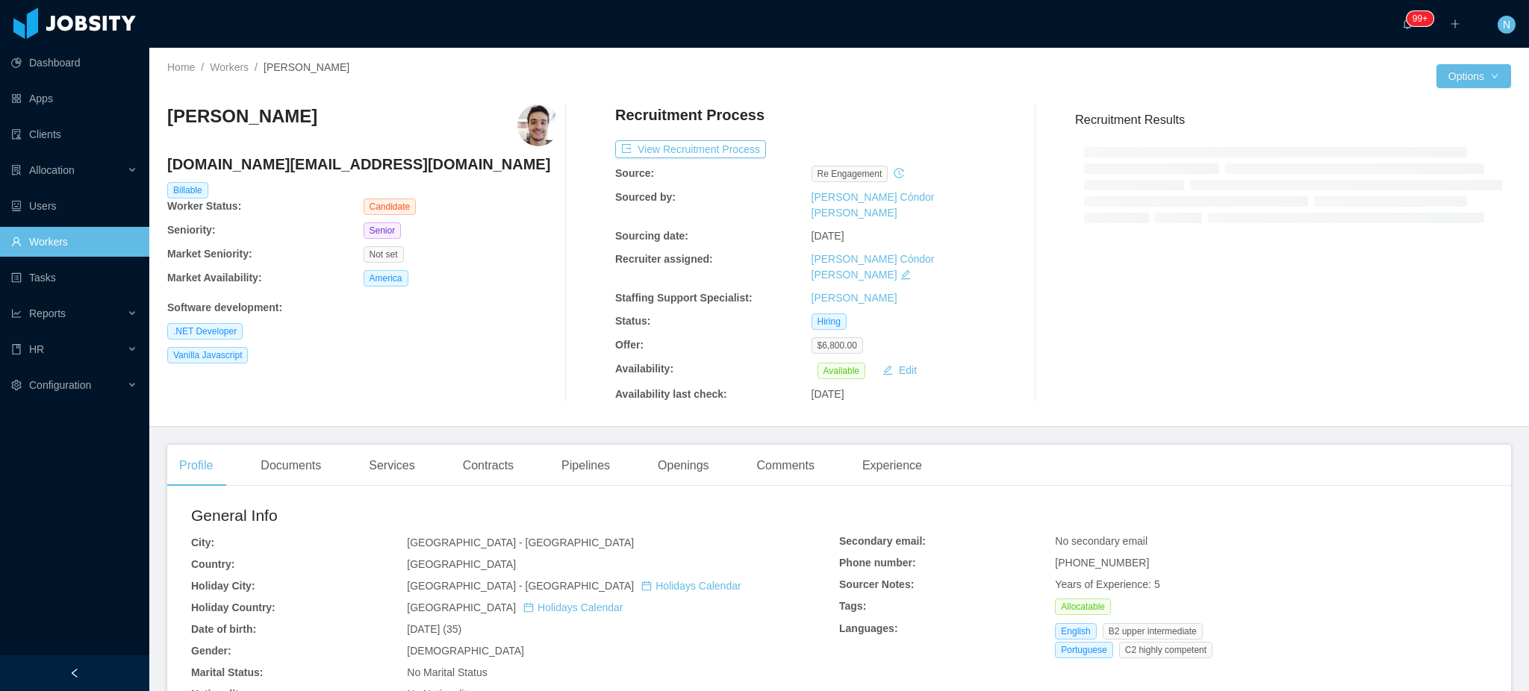
click at [267, 164] on h4 "tofoli.dev@gmail.com" at bounding box center [363, 164] width 392 height 21
click at [267, 163] on h4 "tofoli.dev@gmail.com" at bounding box center [363, 164] width 392 height 21
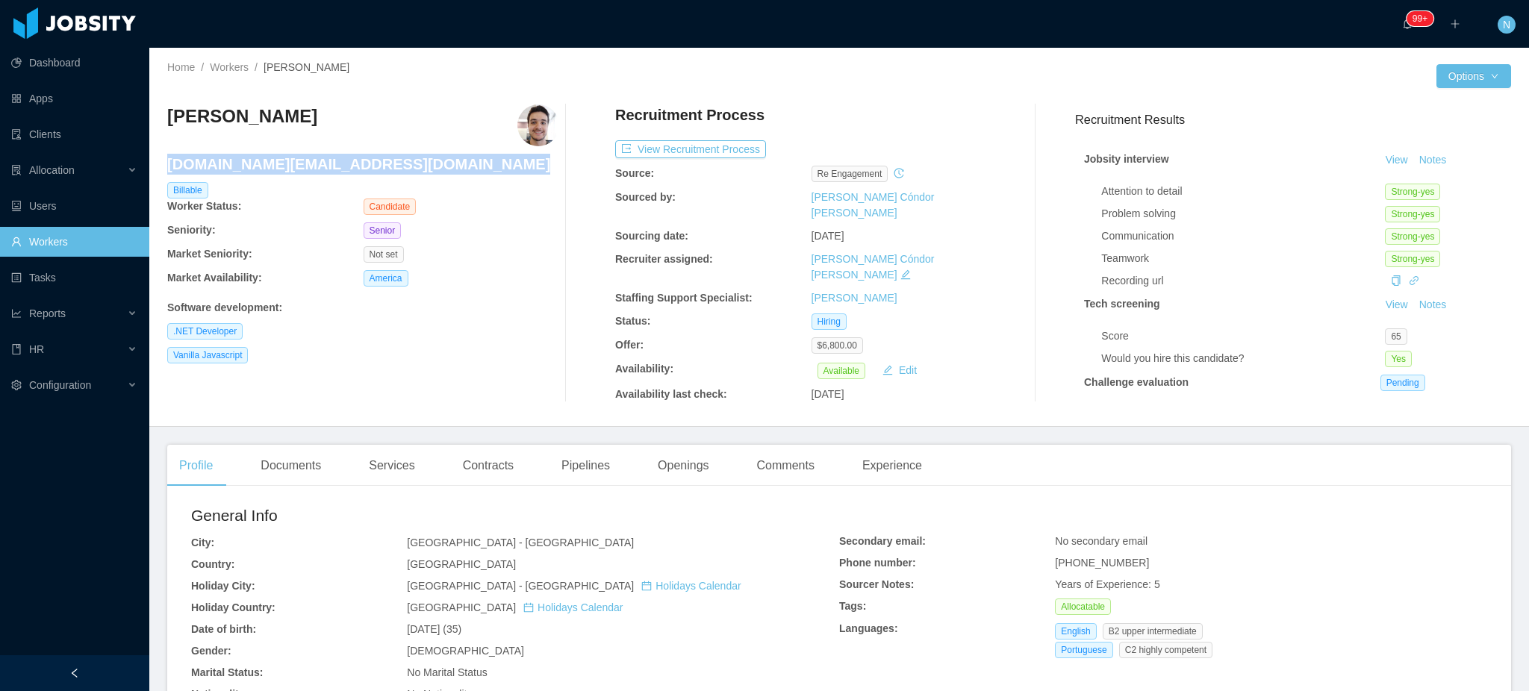
copy h4 "tofoli.dev@gmail.com"
